Goal: Task Accomplishment & Management: Manage account settings

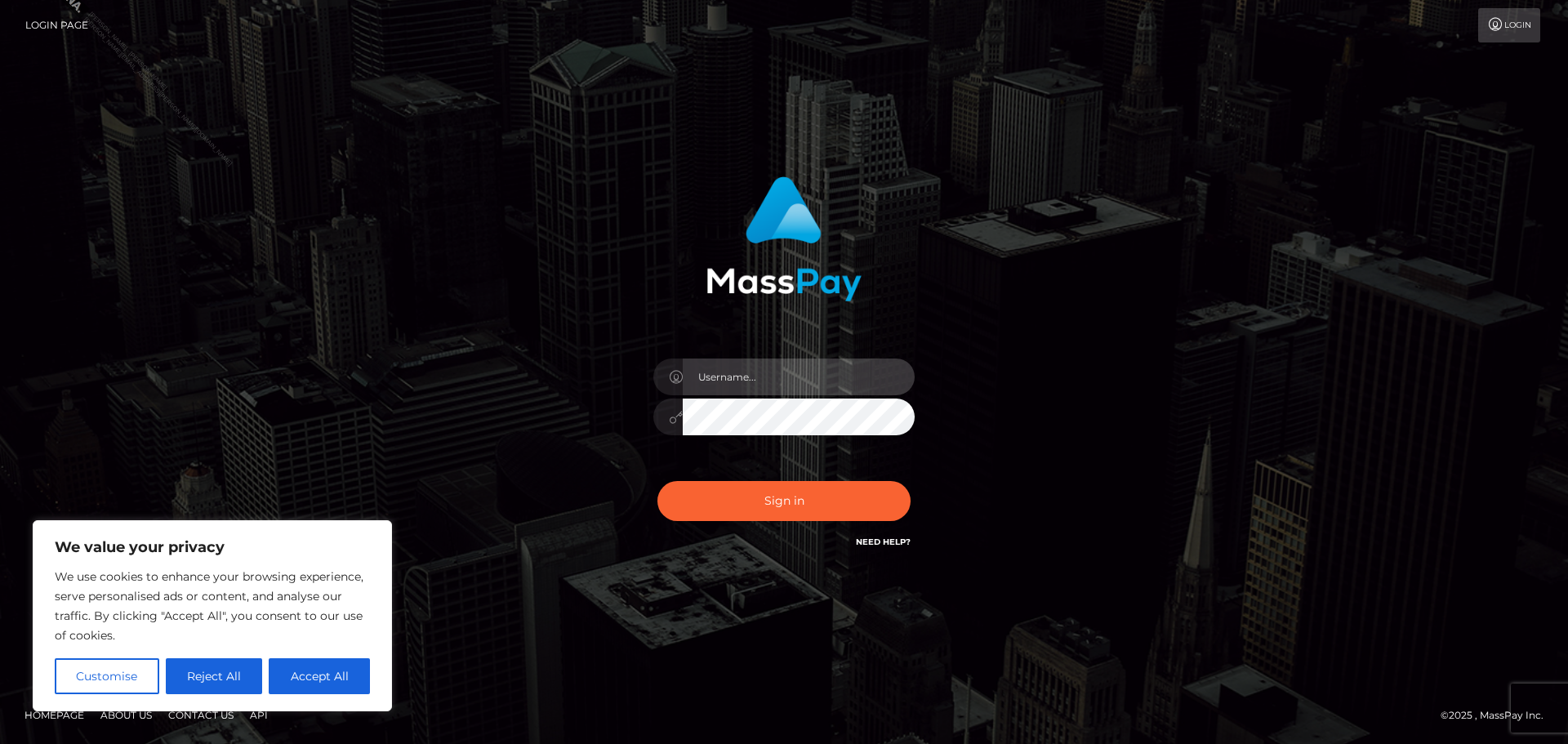
click at [740, 367] on input "text" at bounding box center [798, 377] width 232 height 37
type input "Philip.Silversocial"
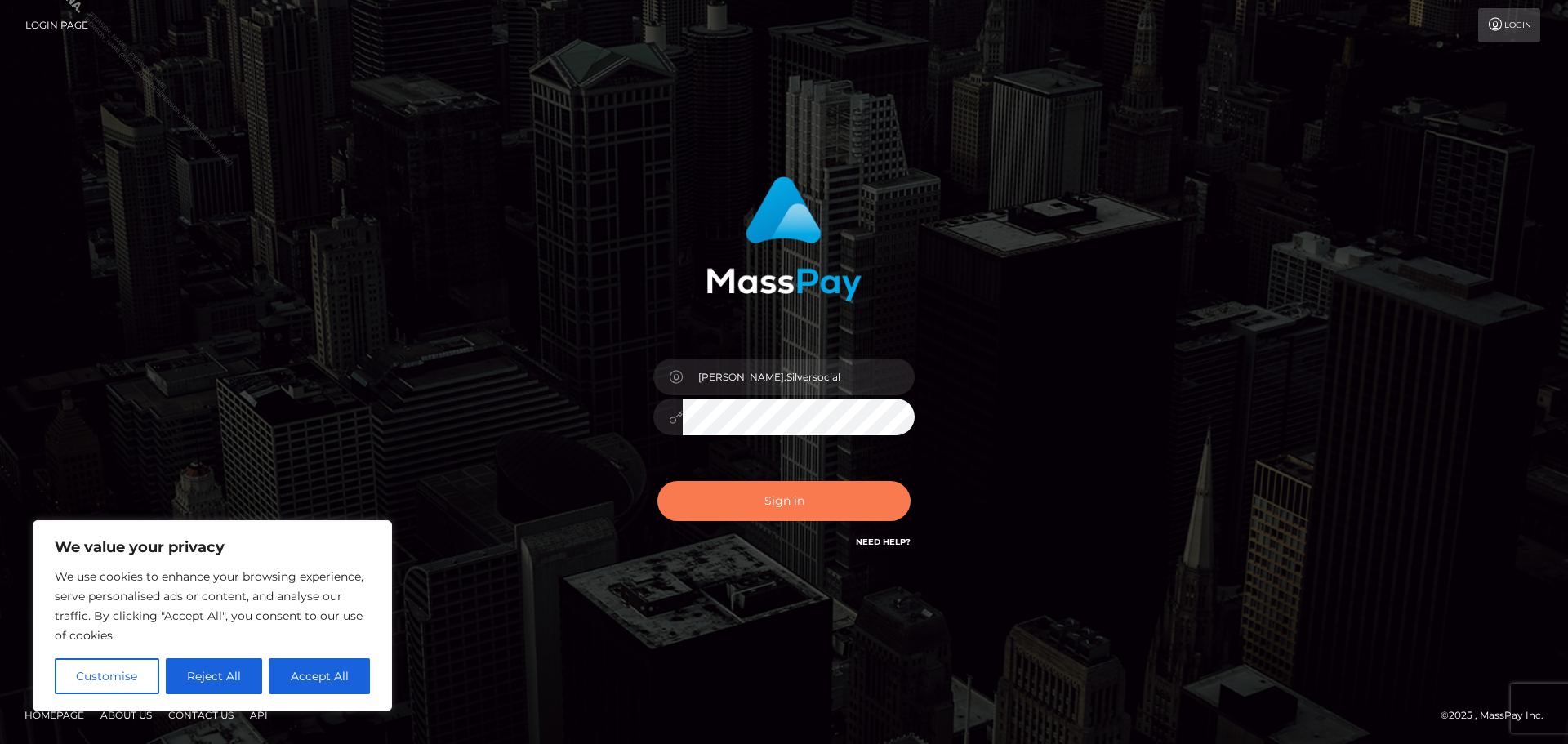
drag, startPoint x: 763, startPoint y: 494, endPoint x: 863, endPoint y: 451, distance: 108.9
click at [764, 494] on button "Sign in" at bounding box center [783, 501] width 253 height 40
click at [1121, 382] on div "Philip.Silversocial Sign in" at bounding box center [784, 372] width 931 height 416
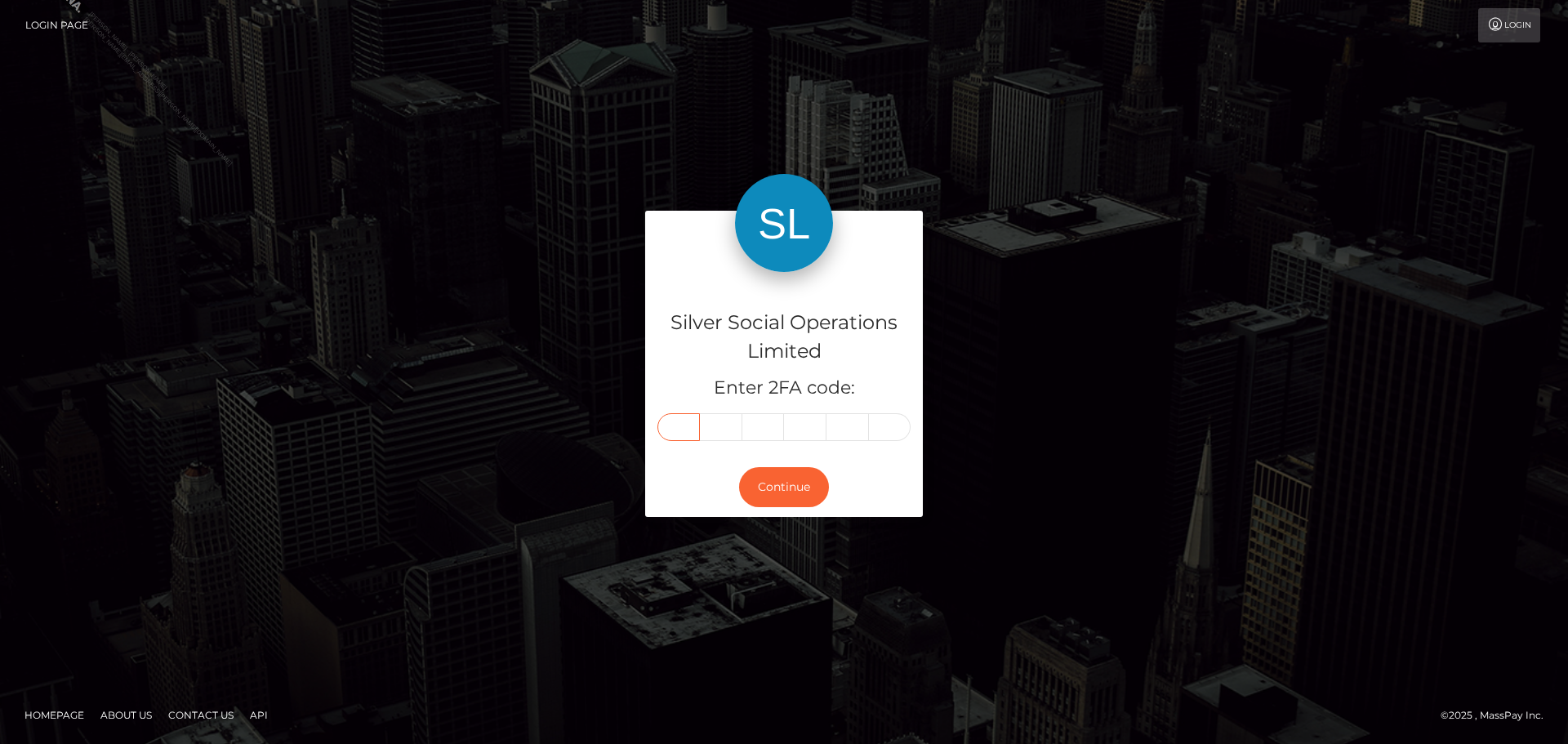
click at [679, 432] on input "text" at bounding box center [678, 428] width 42 height 28
type input "6"
type input "4"
type input "1"
type input "3"
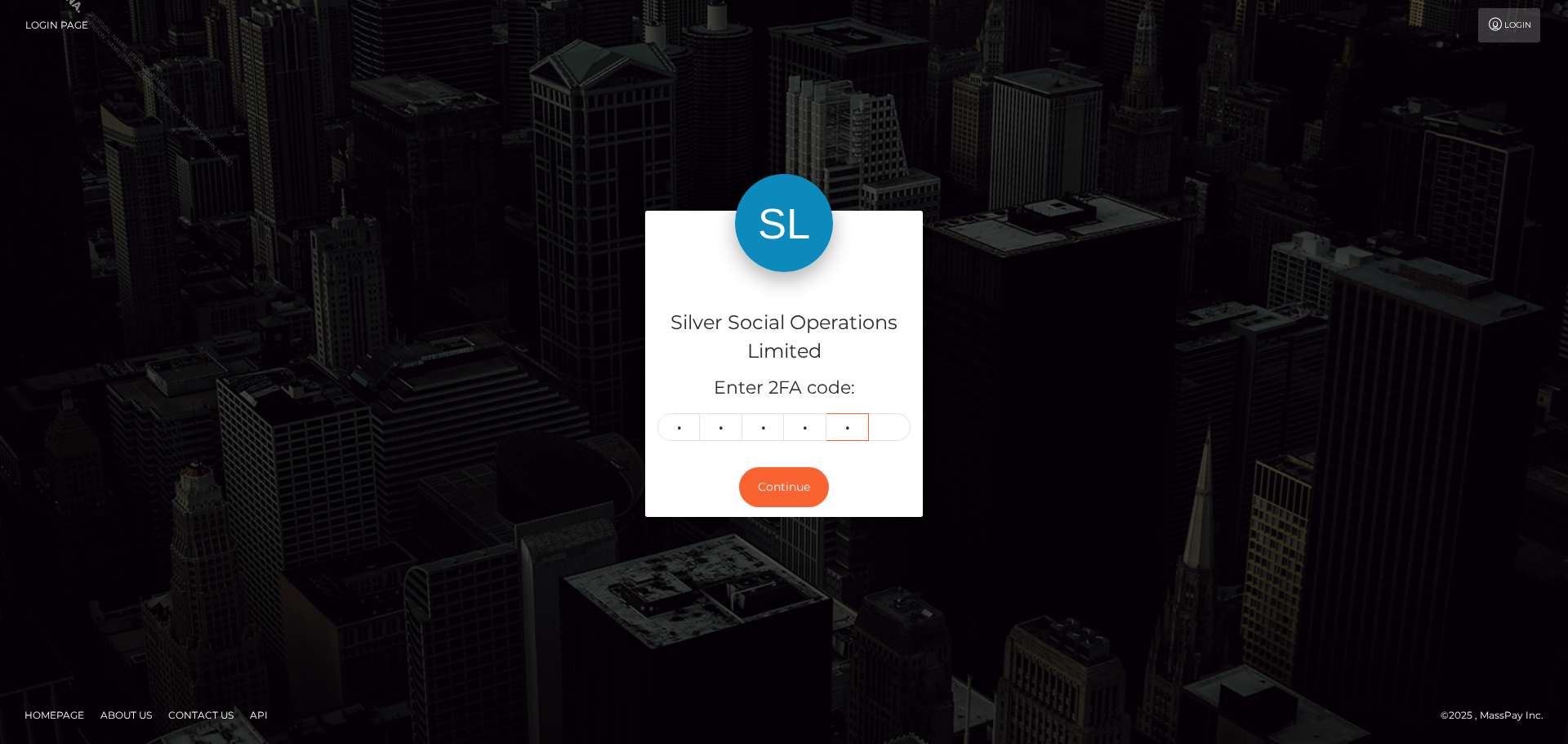
type input "2"
type input "9"
